Goal: Information Seeking & Learning: Learn about a topic

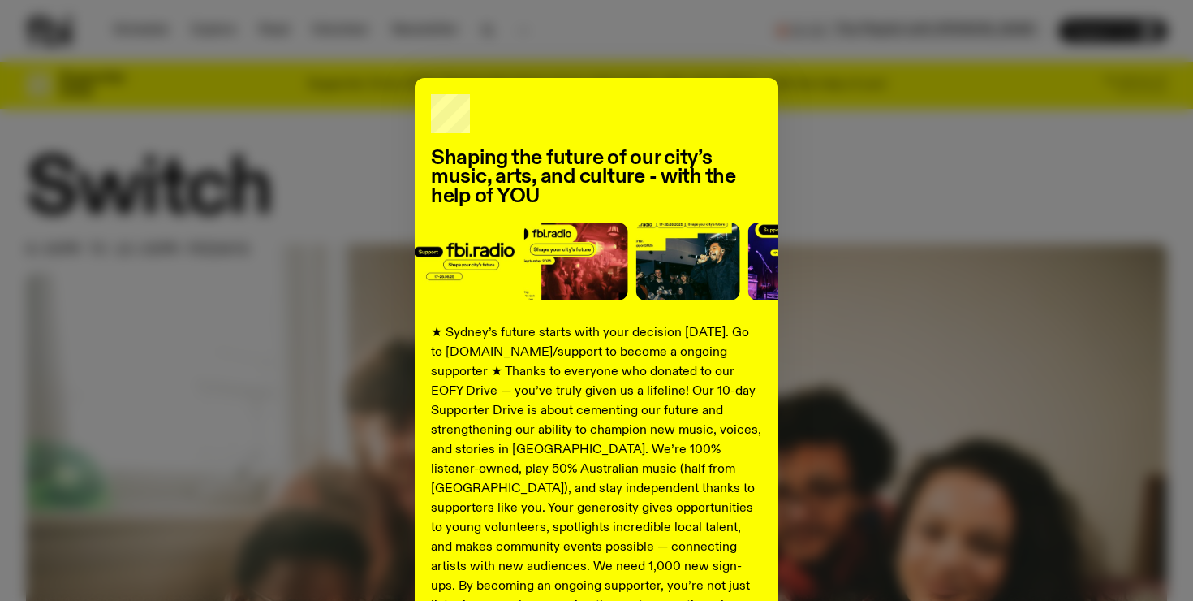
scroll to position [202, 0]
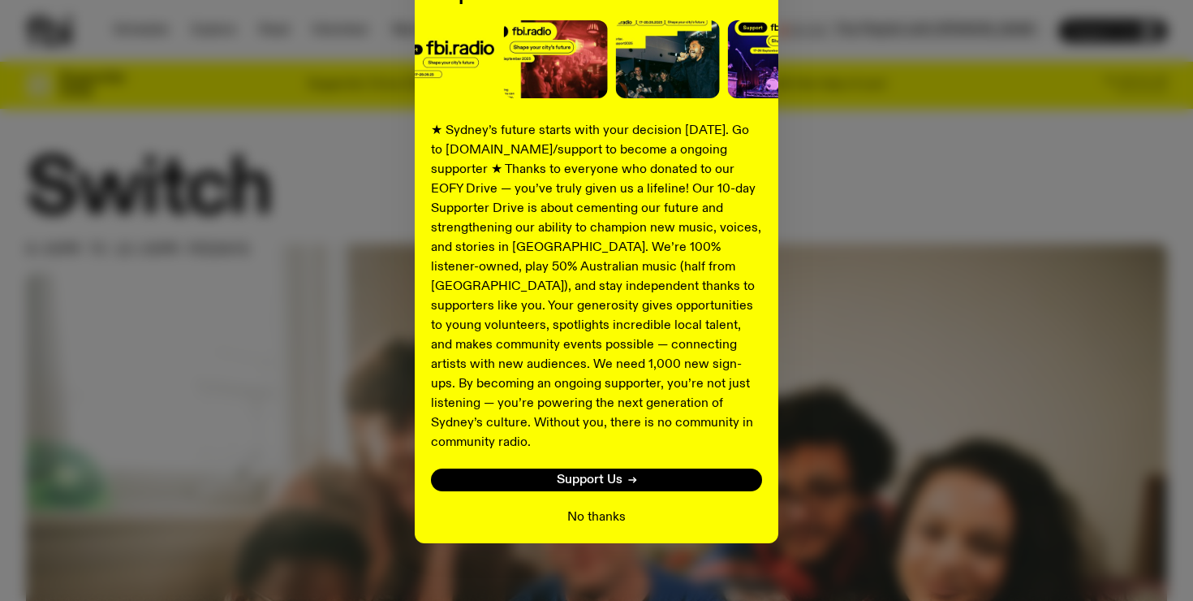
click at [610, 507] on button "No thanks" at bounding box center [596, 516] width 58 height 19
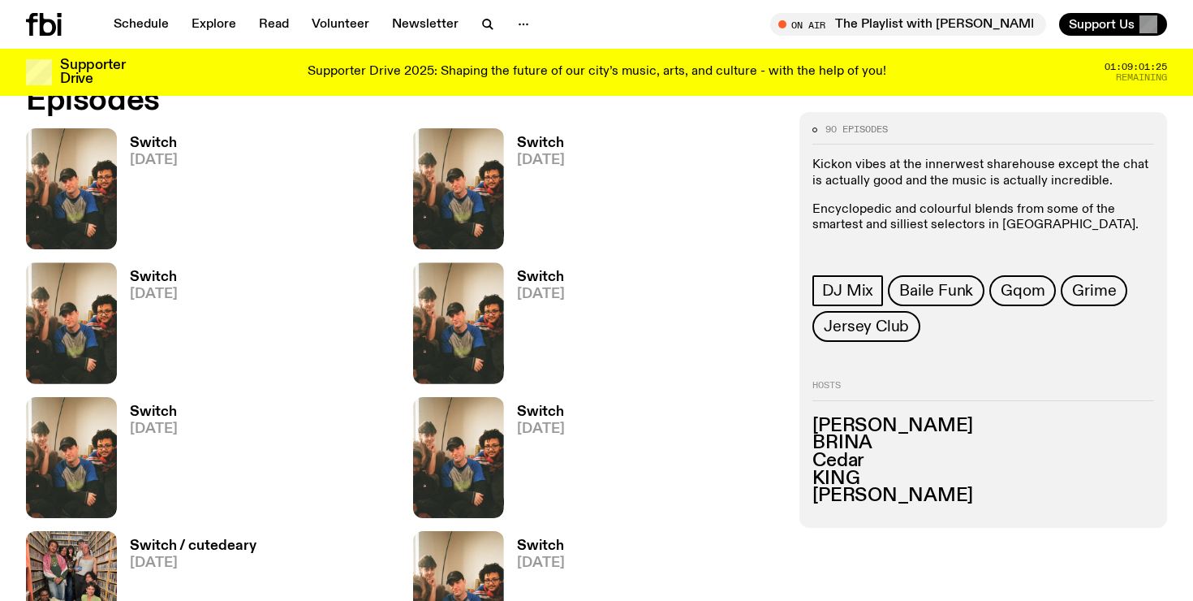
scroll to position [812, 0]
click at [803, 394] on div "90 episodes Kickon vibes at the innerwest sharehouse except the chat is actuall…" at bounding box center [984, 320] width 368 height 416
click at [487, 239] on icon "button" at bounding box center [482, 233] width 19 height 19
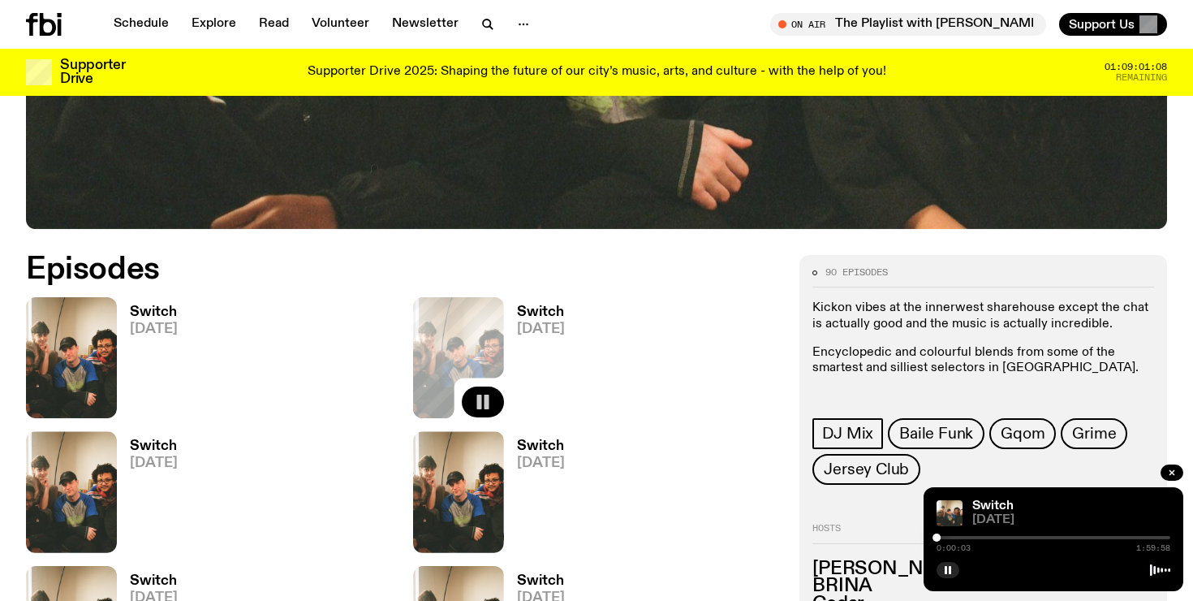
scroll to position [649, 0]
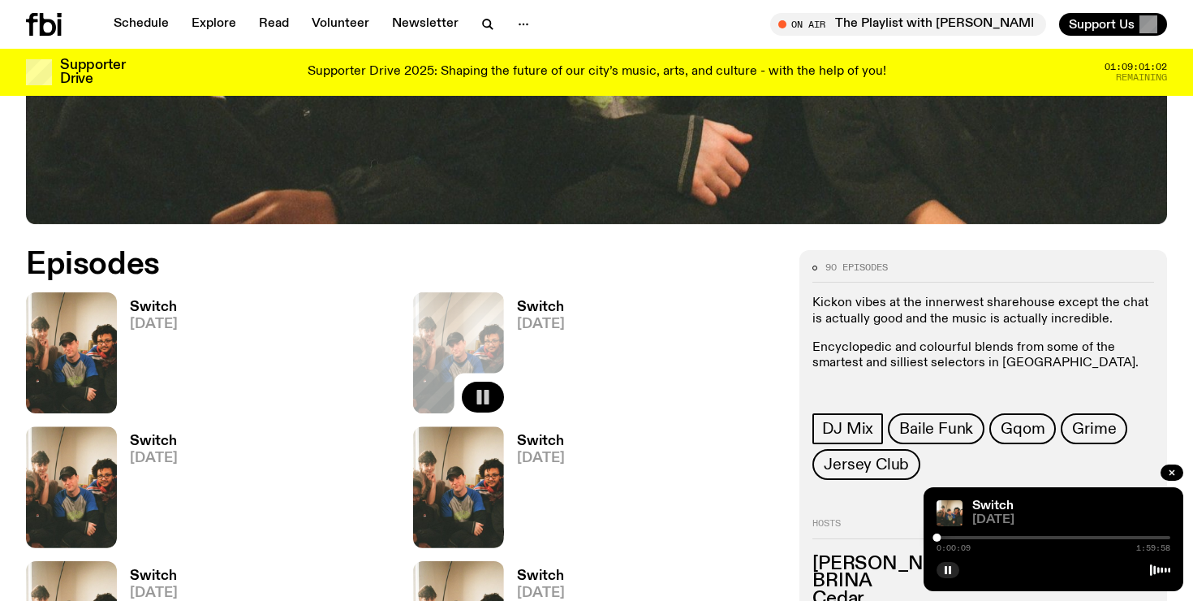
click at [945, 544] on span "0:00:09" at bounding box center [954, 548] width 34 height 8
drag, startPoint x: 938, startPoint y: 537, endPoint x: 950, endPoint y: 537, distance: 11.4
click at [943, 537] on div at bounding box center [939, 537] width 8 height 8
click at [950, 537] on div at bounding box center [950, 537] width 8 height 8
drag, startPoint x: 953, startPoint y: 537, endPoint x: 974, endPoint y: 538, distance: 21.1
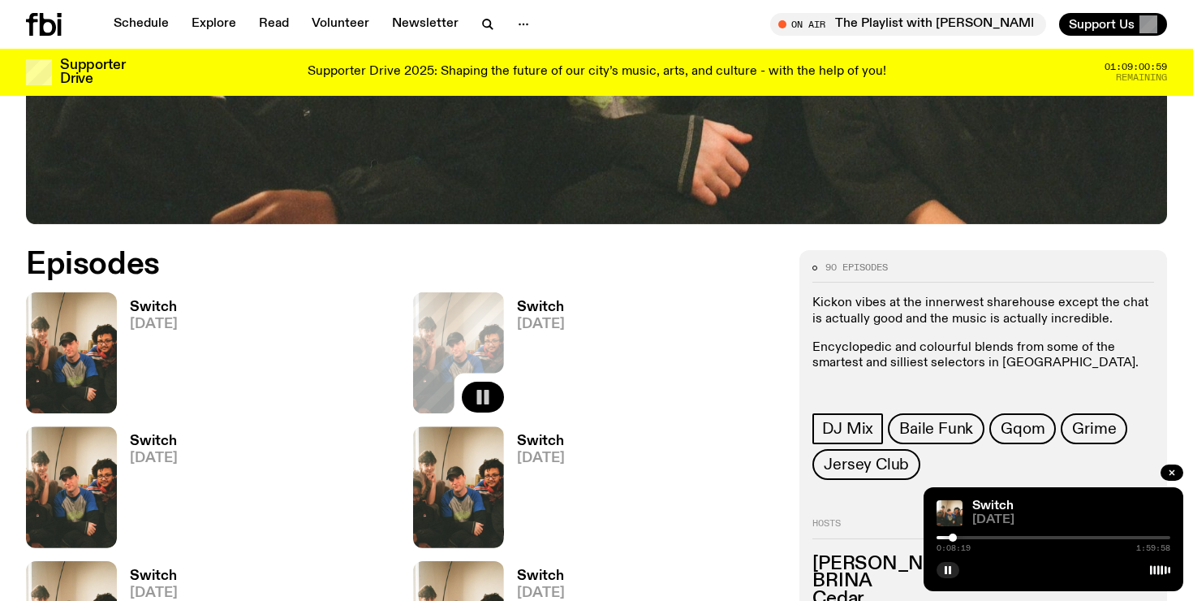
click at [957, 538] on div at bounding box center [953, 537] width 8 height 8
drag, startPoint x: 974, startPoint y: 537, endPoint x: 1013, endPoint y: 537, distance: 39.0
click at [1010, 537] on div at bounding box center [1006, 537] width 8 height 8
drag, startPoint x: 1012, startPoint y: 536, endPoint x: 1052, endPoint y: 537, distance: 39.8
click at [1016, 537] on div at bounding box center [1012, 537] width 8 height 8
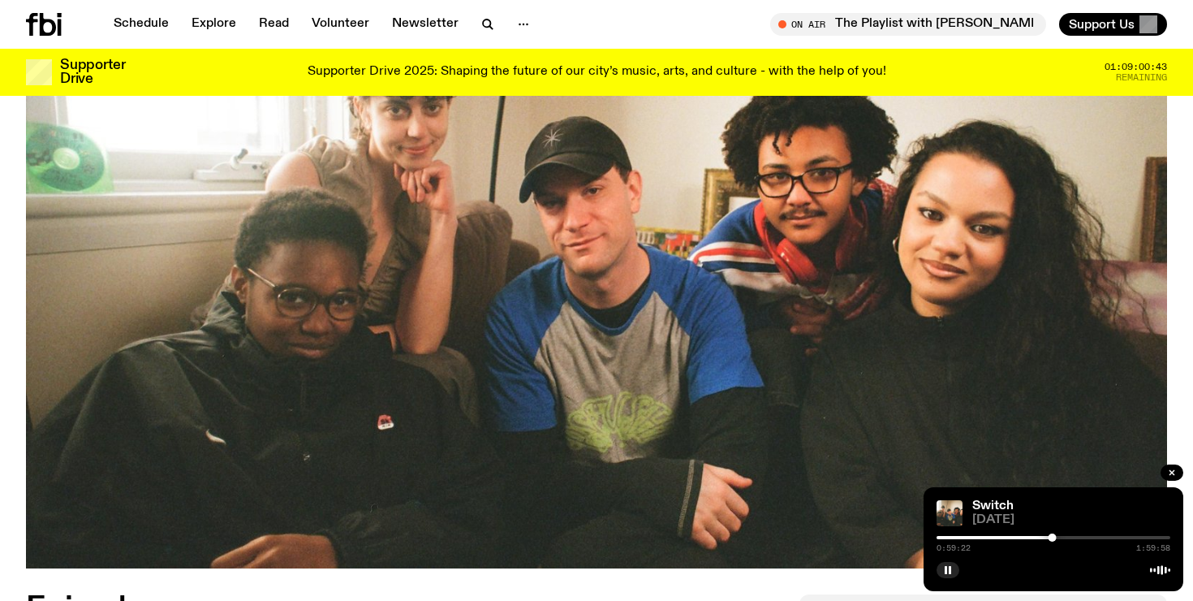
scroll to position [0, 0]
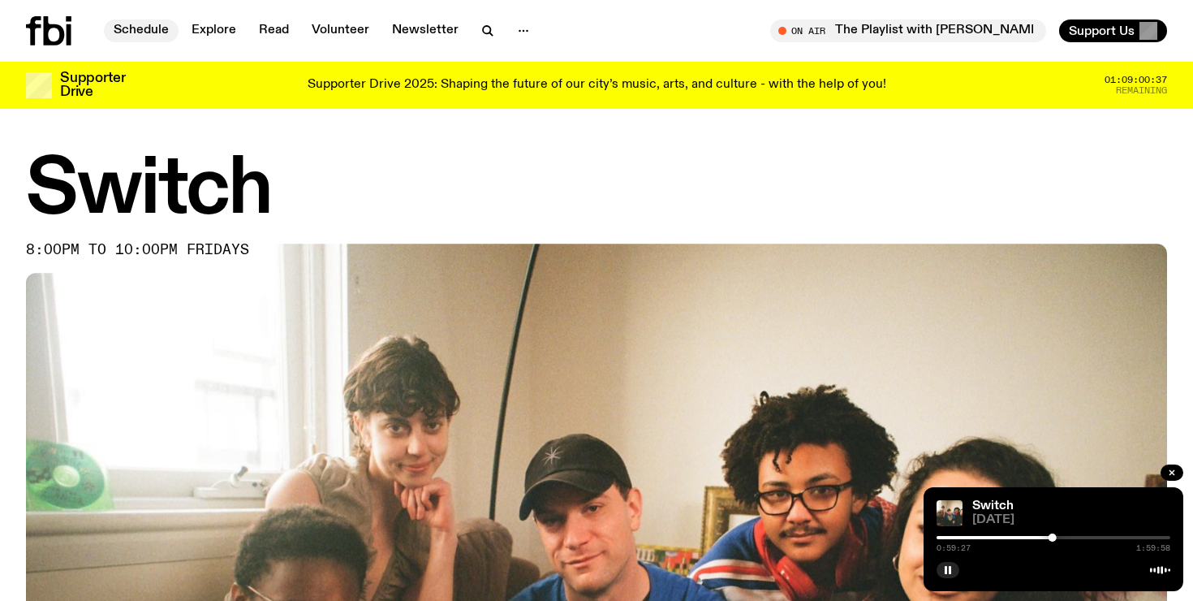
click at [162, 32] on link "Schedule" at bounding box center [141, 30] width 75 height 23
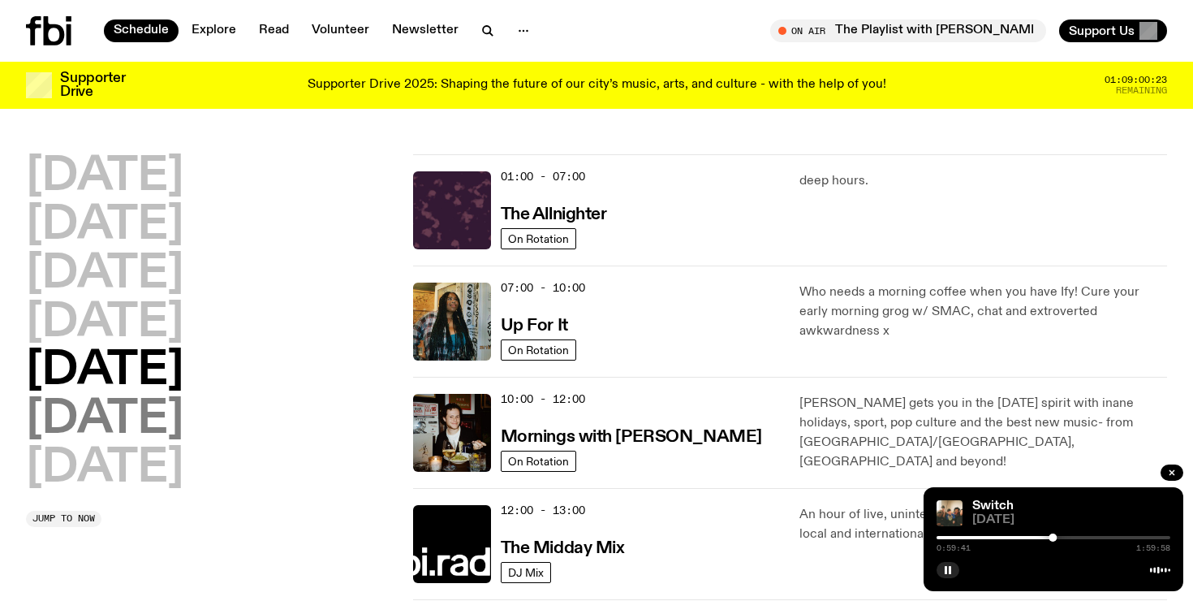
click at [148, 409] on h2 "[DATE]" at bounding box center [104, 419] width 157 height 45
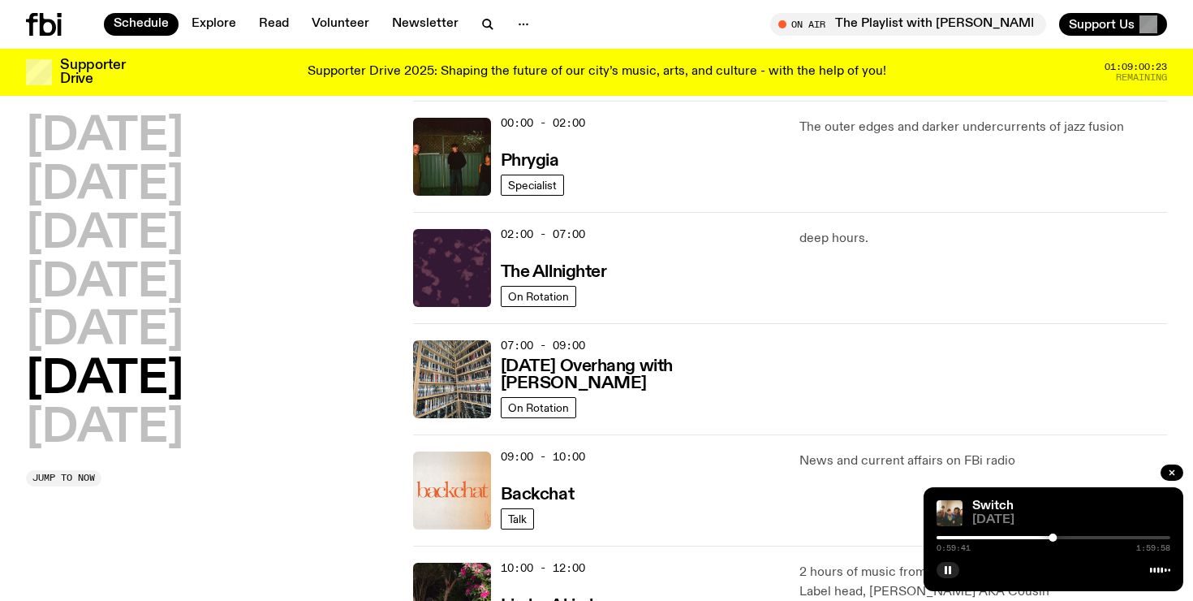
scroll to position [45, 0]
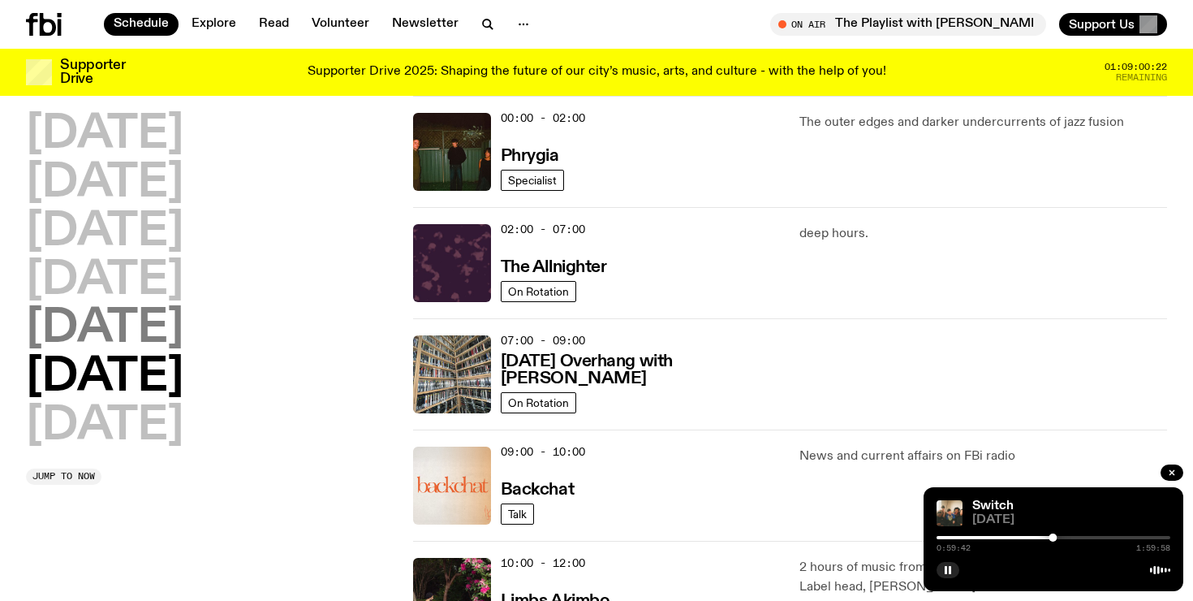
click at [125, 351] on h2 "[DATE]" at bounding box center [104, 328] width 157 height 45
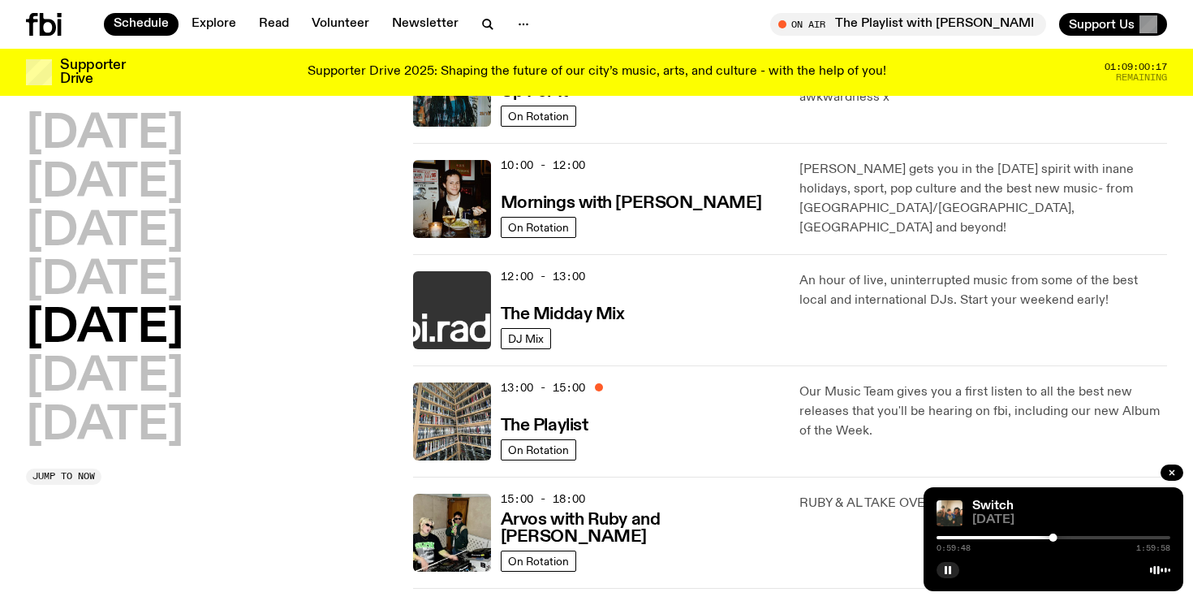
scroll to position [0, 0]
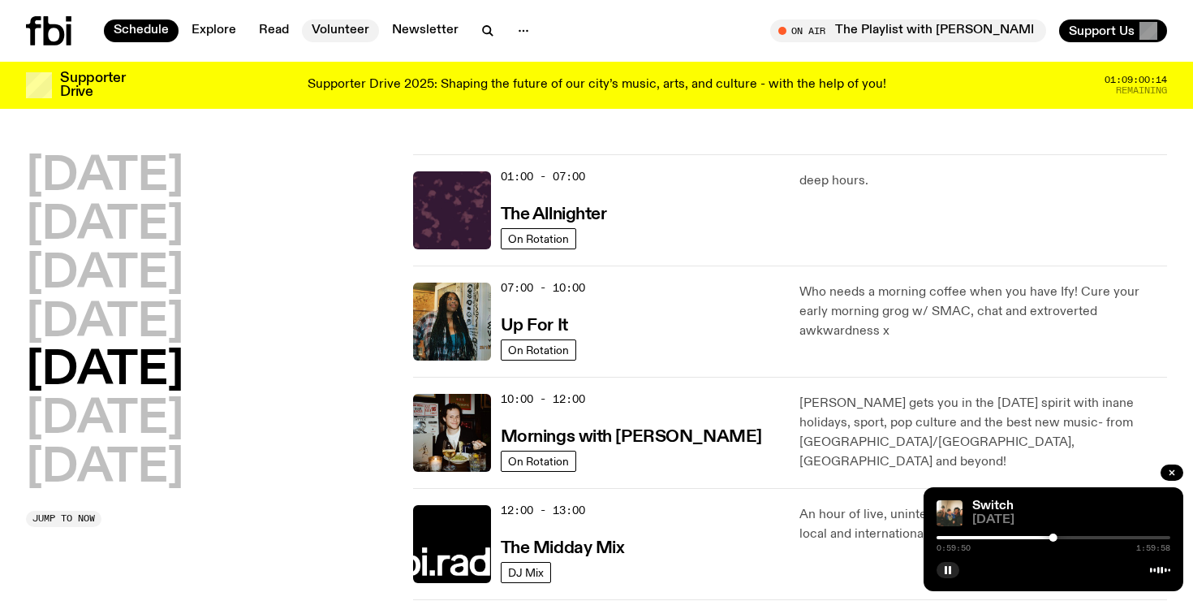
click at [348, 32] on link "Volunteer" at bounding box center [340, 30] width 77 height 23
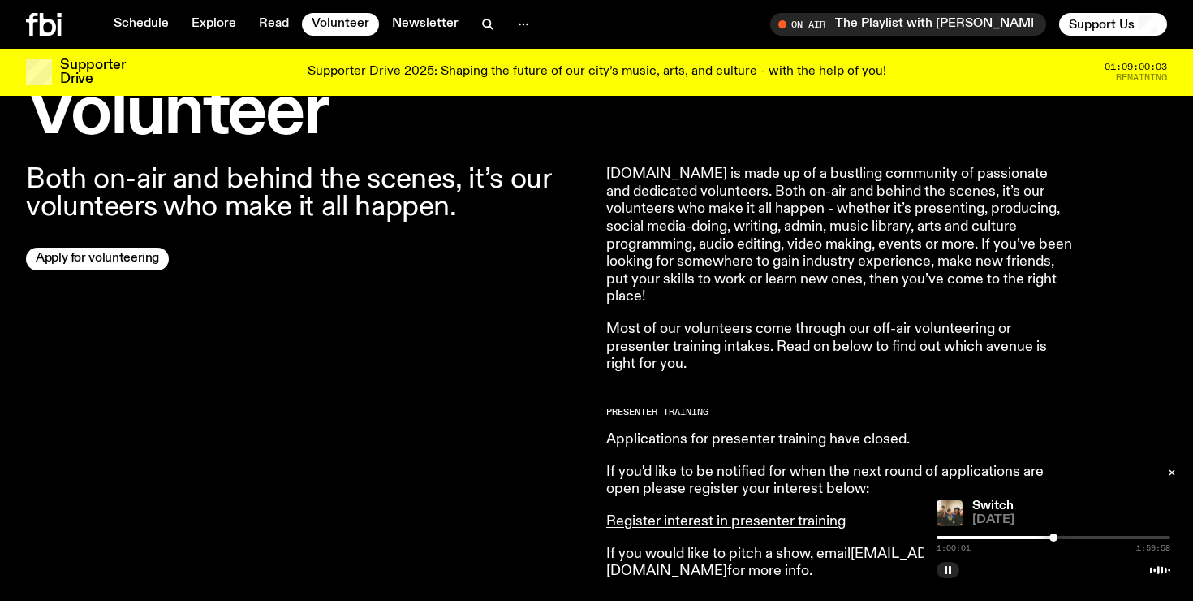
scroll to position [496, 0]
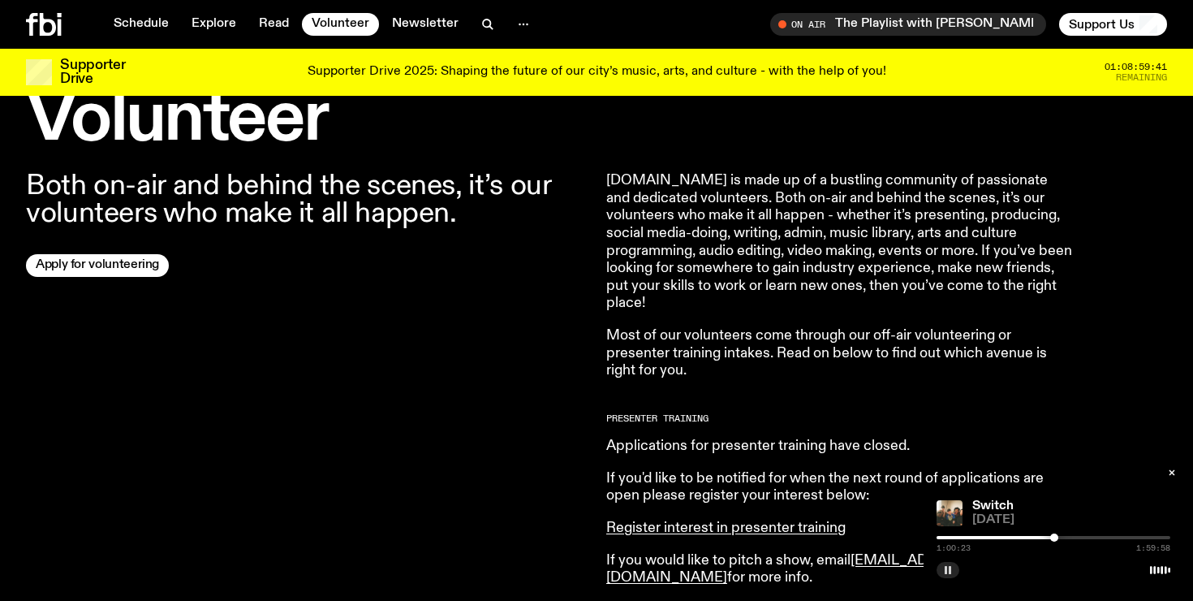
click at [950, 571] on rect "button" at bounding box center [950, 570] width 2 height 8
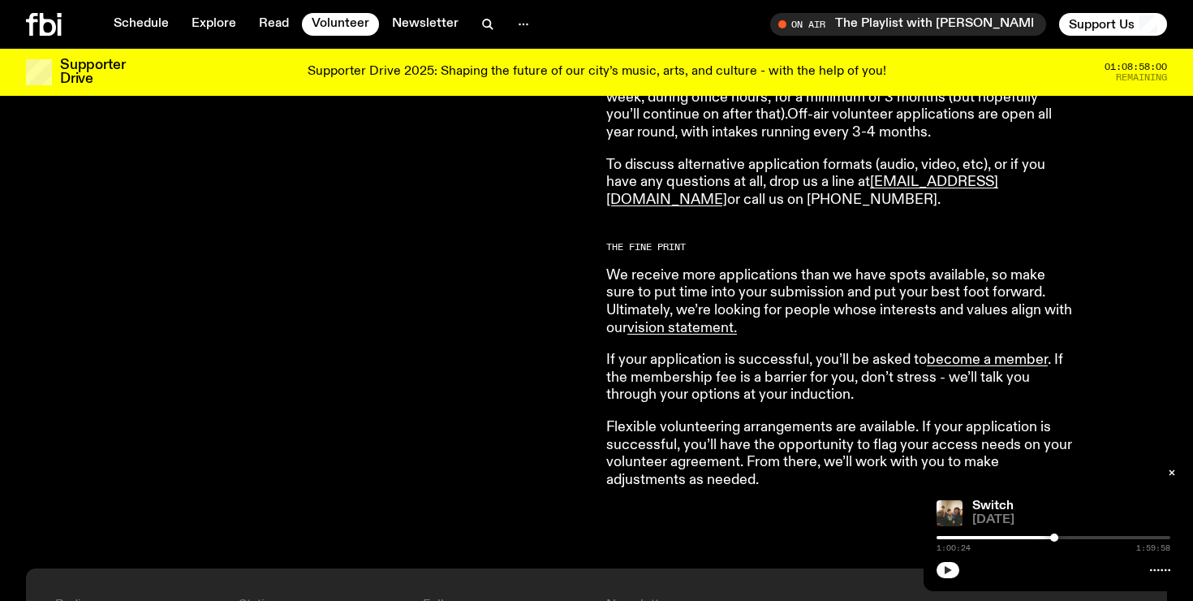
scroll to position [1109, 0]
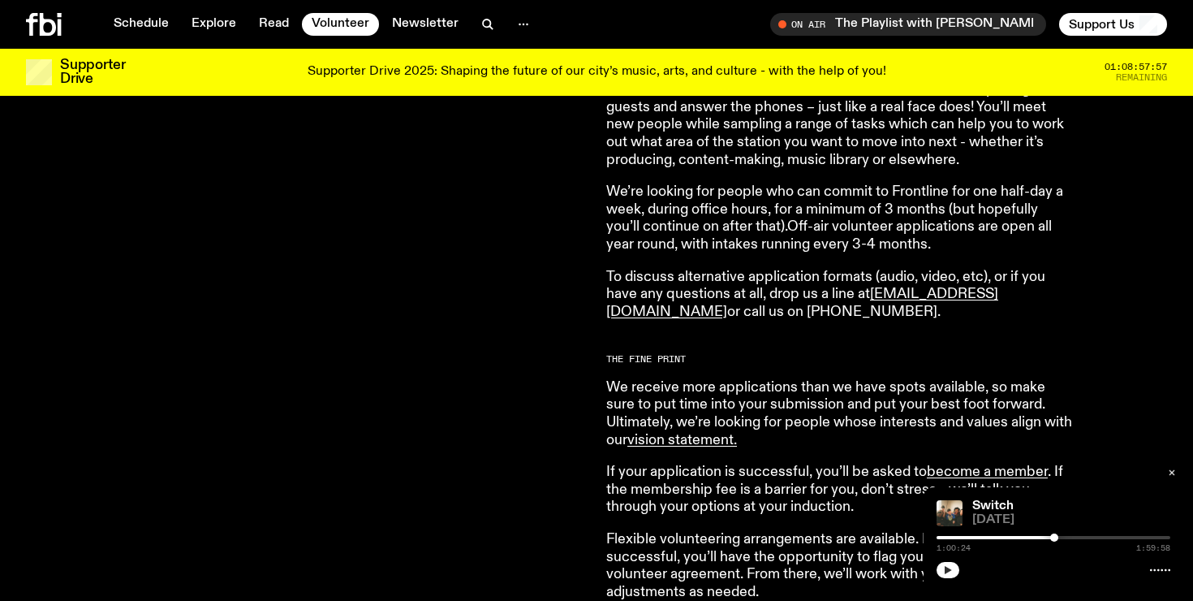
click at [1171, 470] on icon "button" at bounding box center [1172, 473] width 10 height 10
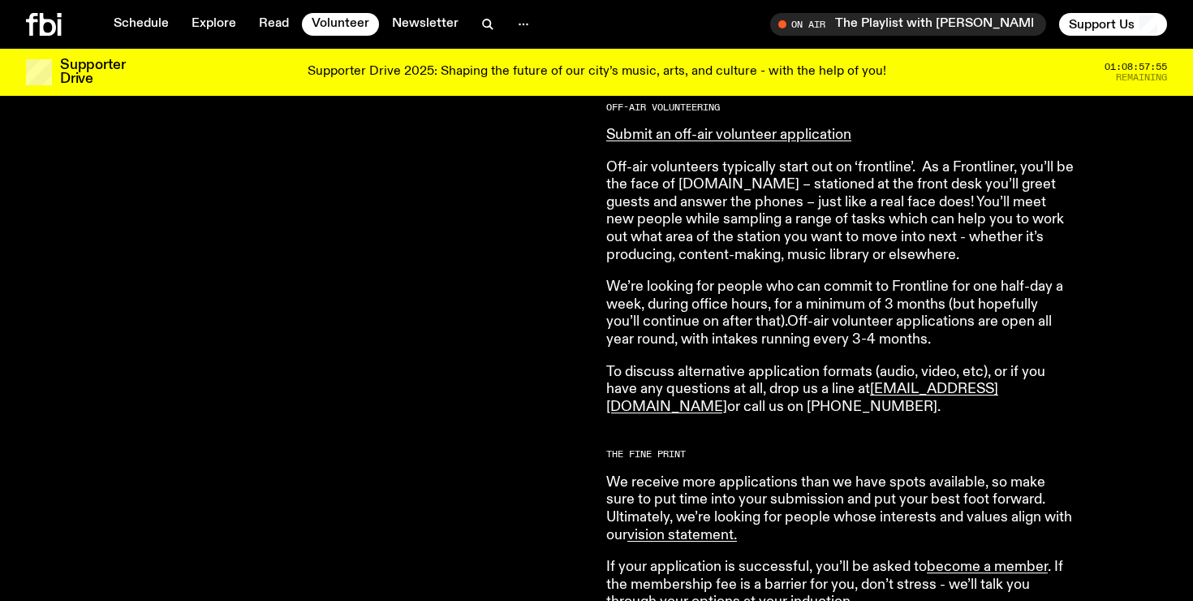
scroll to position [1007, 0]
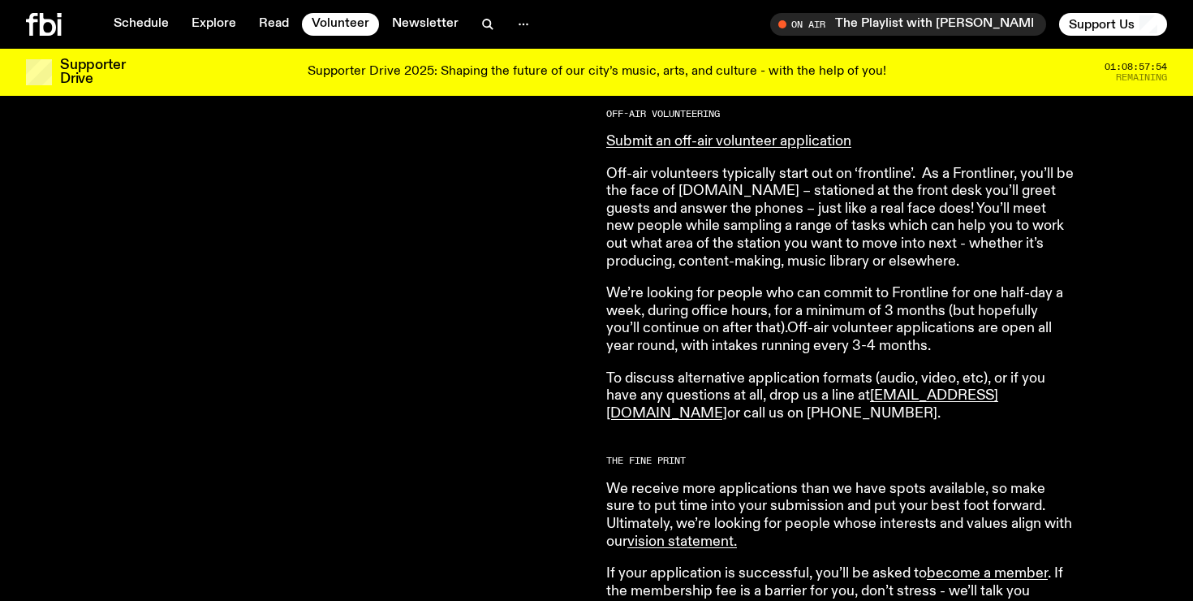
click at [826, 250] on p "Off-air volunteers typically start out on ‘frontline’. As a Frontliner, you’ll …" at bounding box center [840, 219] width 468 height 106
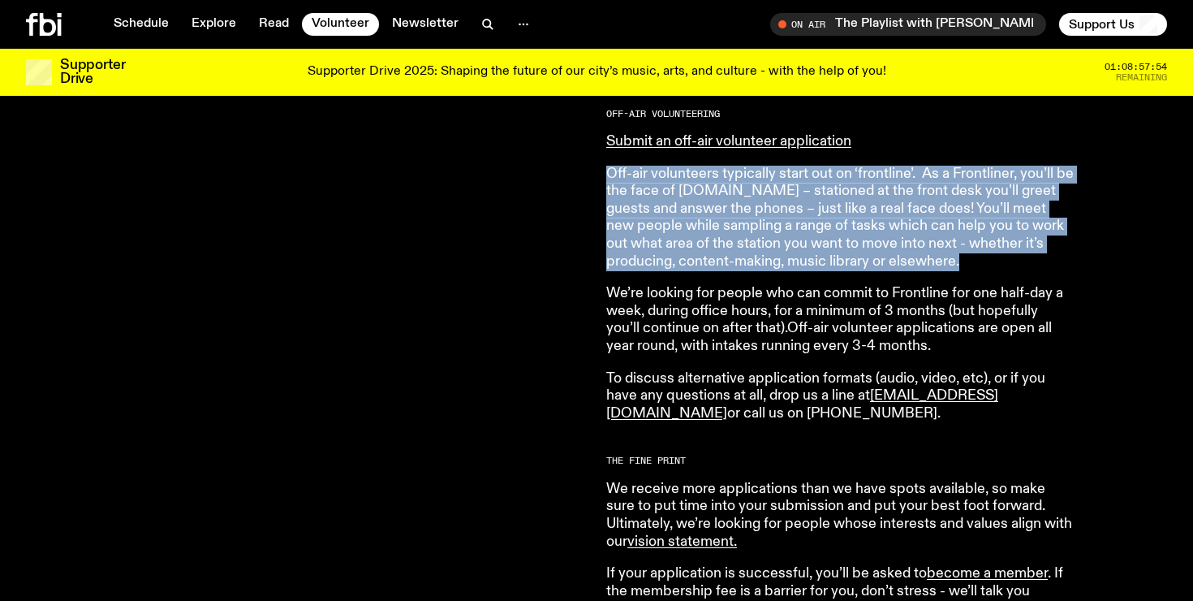
click at [826, 250] on p "Off-air volunteers typically start out on ‘frontline’. As a Frontliner, you’ll …" at bounding box center [840, 219] width 468 height 106
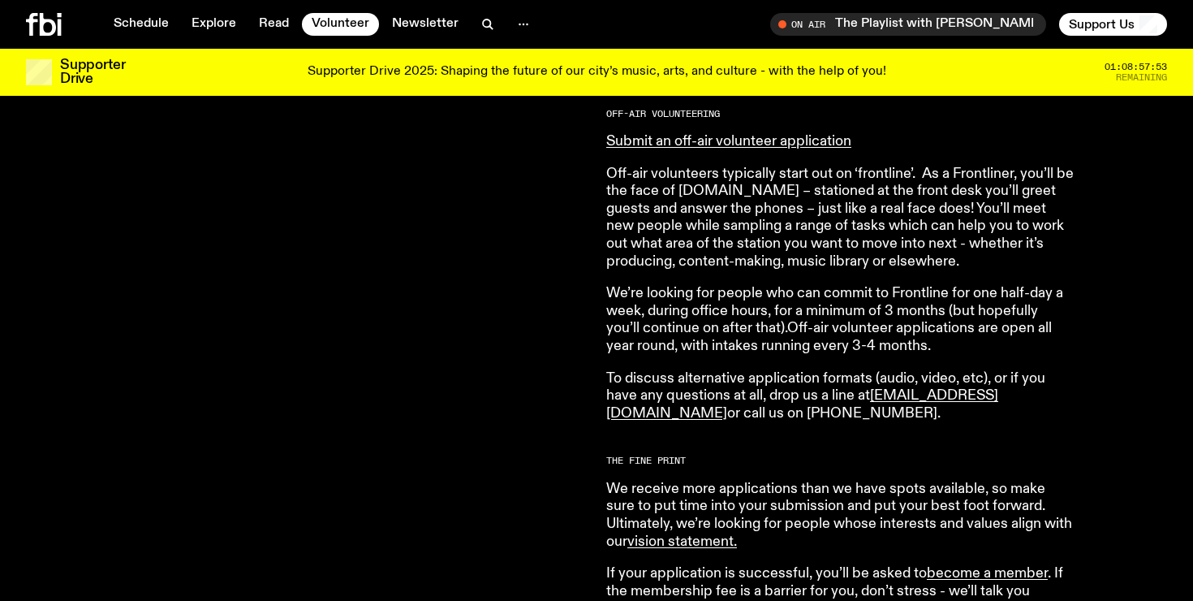
click at [823, 268] on p "Off-air volunteers typically start out on ‘frontline’. As a Frontliner, you’ll …" at bounding box center [840, 219] width 468 height 106
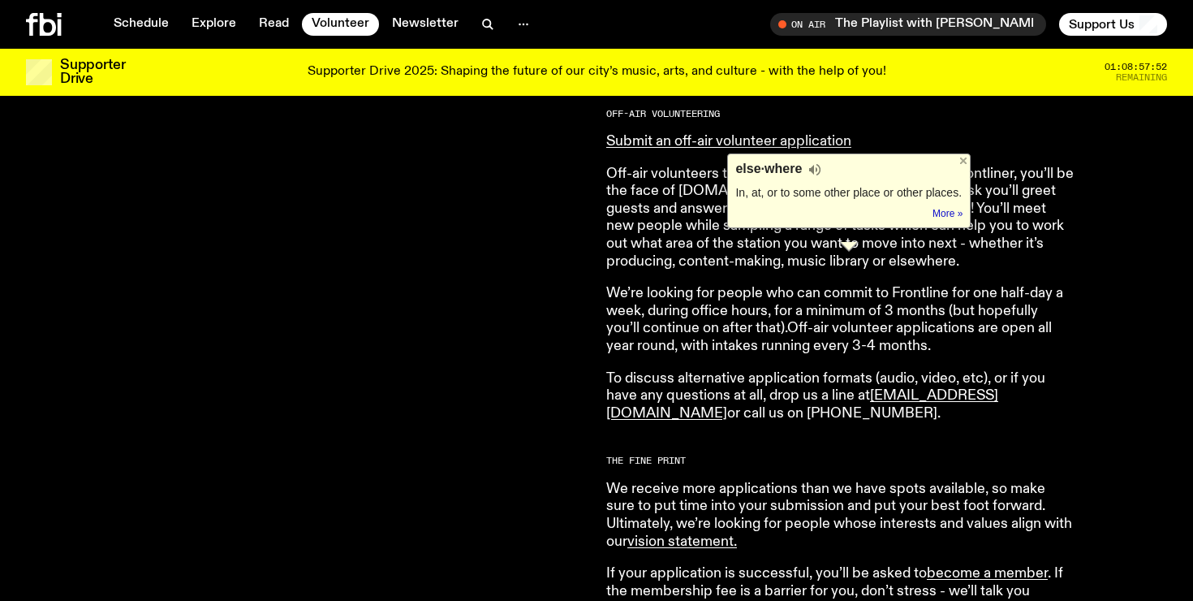
click at [817, 292] on p "We’re looking for people who can commit to Frontline for one half-day a week, d…" at bounding box center [840, 320] width 468 height 70
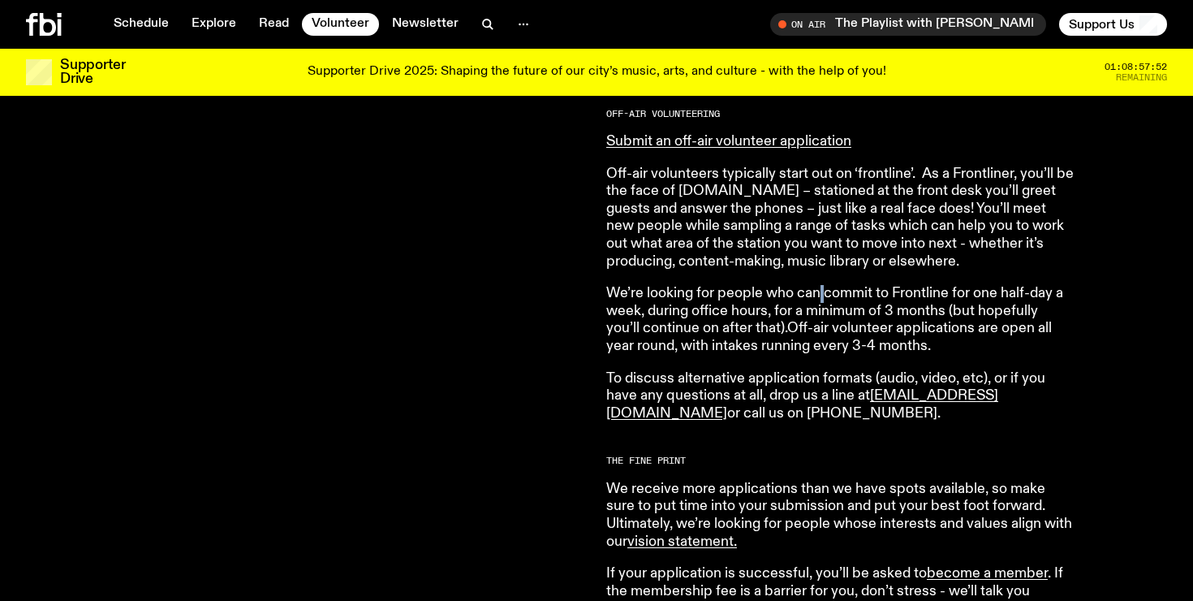
click at [817, 292] on p "We’re looking for people who can commit to Frontline for one half-day a week, d…" at bounding box center [840, 320] width 468 height 70
click at [829, 320] on p "We’re looking for people who can commit to Frontline for one half-day a week, d…" at bounding box center [840, 320] width 468 height 70
click at [831, 324] on p "We’re looking for people who can commit to Frontline for one half-day a week, d…" at bounding box center [840, 320] width 468 height 70
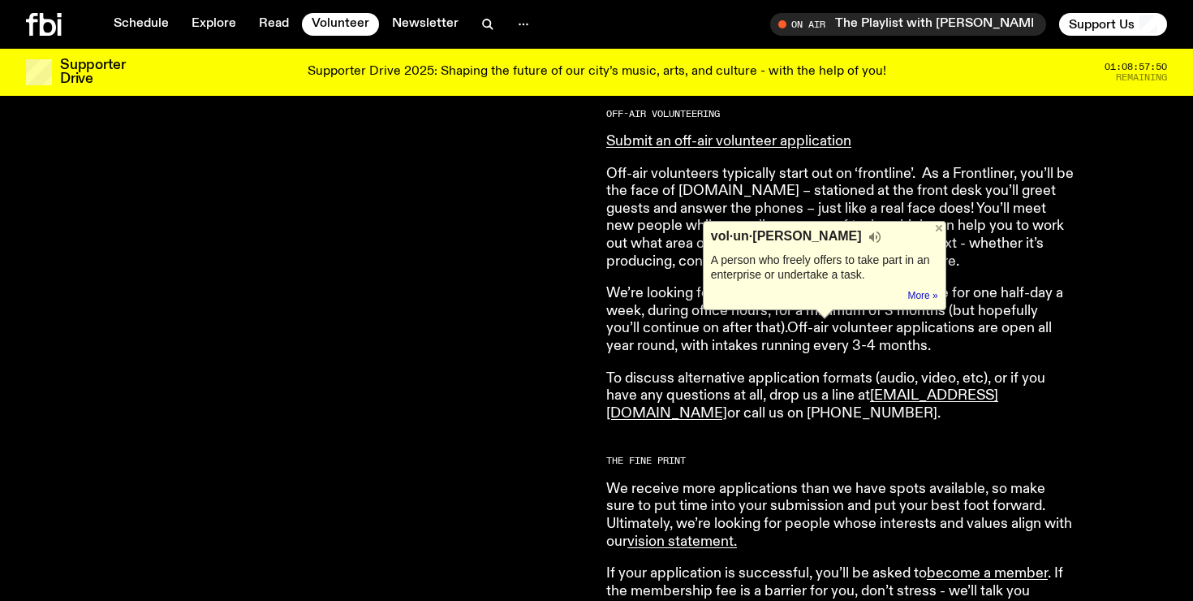
click at [827, 347] on p "We’re looking for people who can commit to Frontline for one half-day a week, d…" at bounding box center [840, 320] width 468 height 70
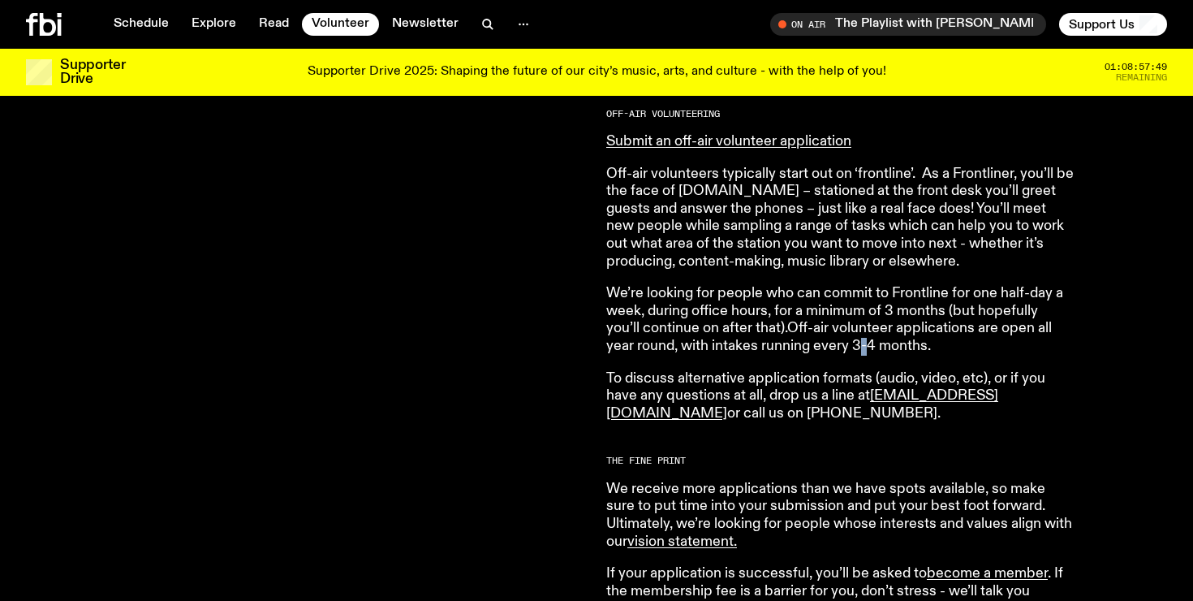
click at [827, 347] on p "We’re looking for people who can commit to Frontline for one half-day a week, d…" at bounding box center [840, 320] width 468 height 70
click at [857, 349] on p "We’re looking for people who can commit to Frontline for one half-day a week, d…" at bounding box center [840, 320] width 468 height 70
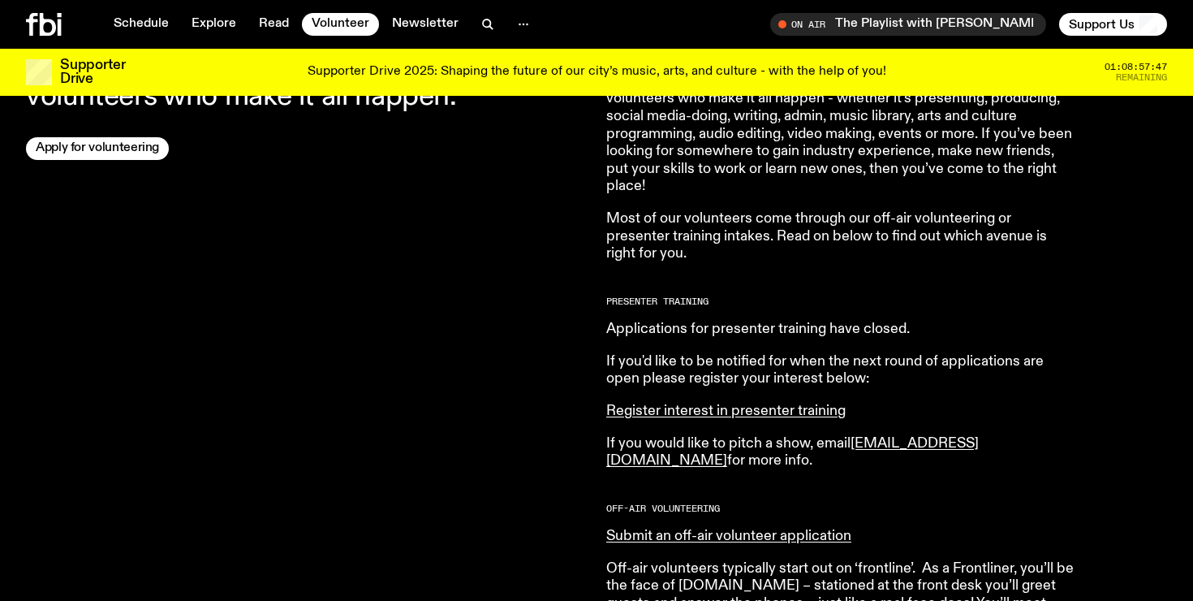
scroll to position [611, 0]
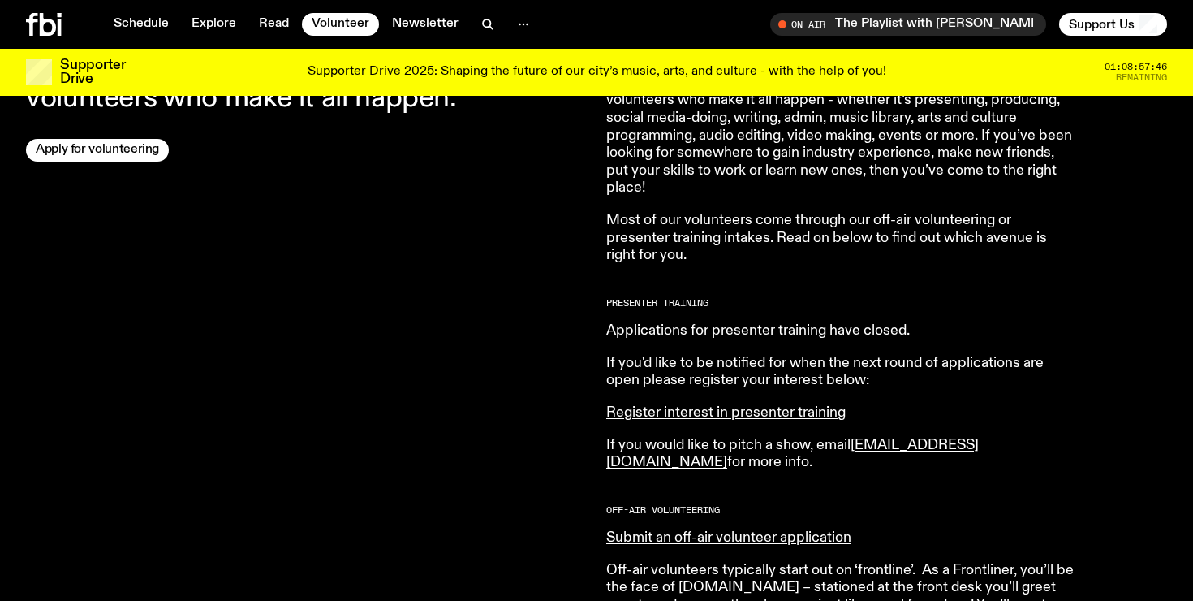
click at [808, 330] on p "Applications for presenter training have closed." at bounding box center [840, 331] width 468 height 18
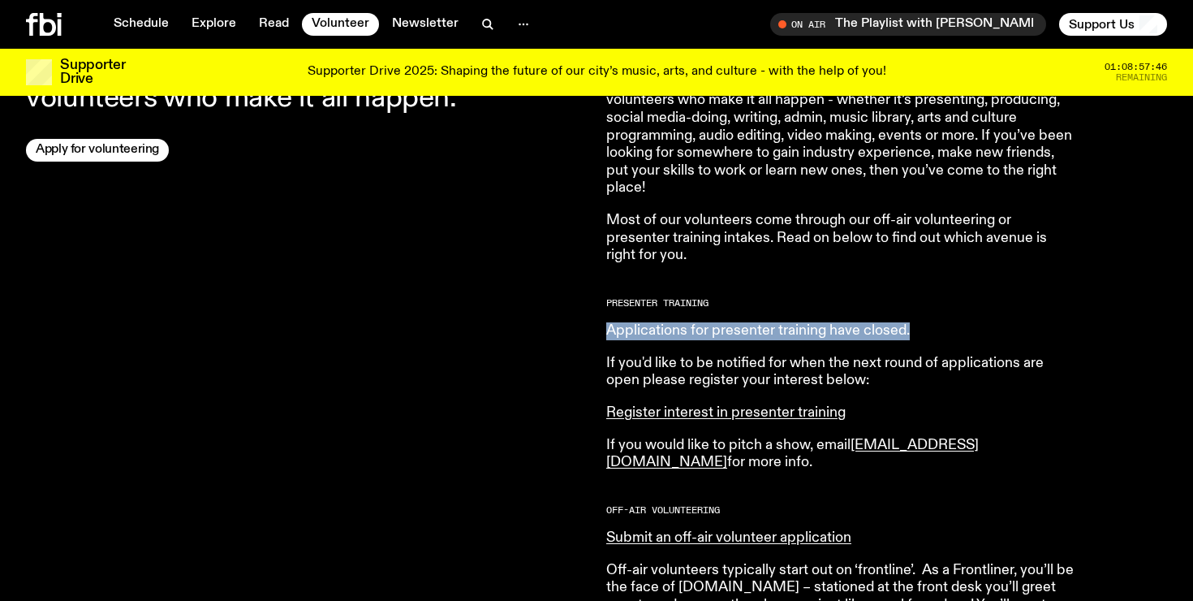
click at [808, 330] on p "Applications for presenter training have closed." at bounding box center [840, 331] width 468 height 18
click at [809, 332] on p "Applications for presenter training have closed." at bounding box center [840, 331] width 468 height 18
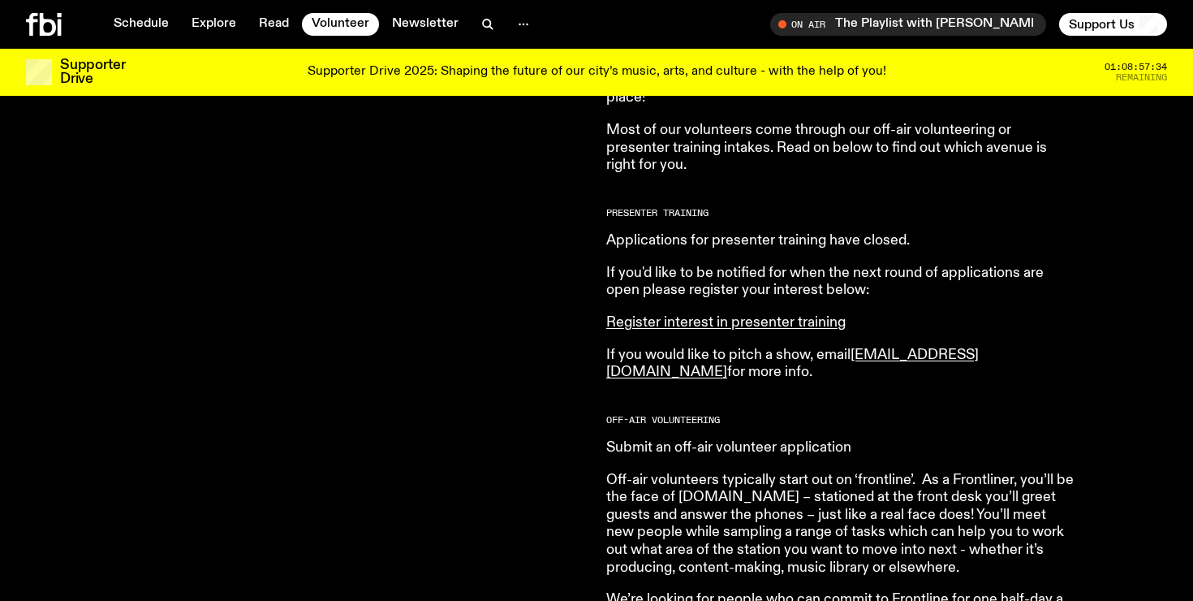
scroll to position [700, 0]
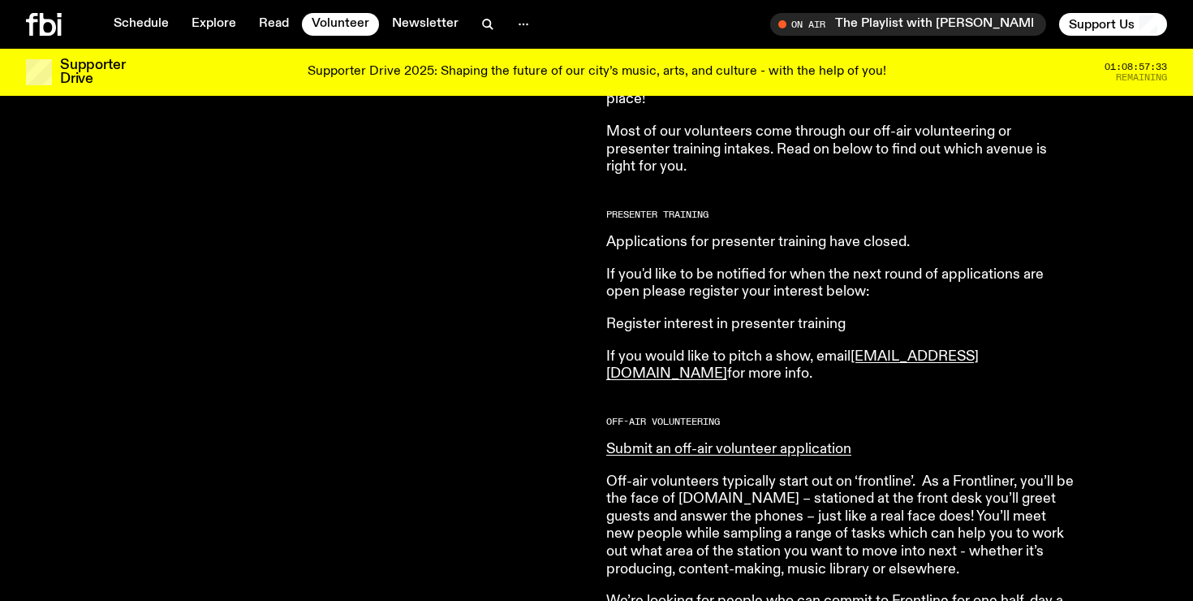
click at [797, 328] on link "Register interest in presenter training" at bounding box center [725, 324] width 239 height 15
